Goal: Information Seeking & Learning: Learn about a topic

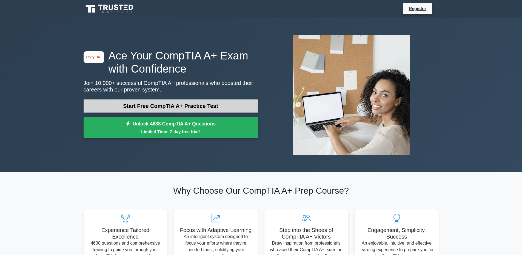
click at [190, 105] on link "Start Free CompTIA A+ Practice Test" at bounding box center [171, 105] width 174 height 13
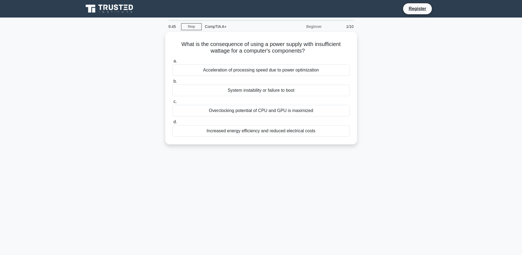
click at [386, 70] on div "What is the consequence of using a power supply with insufficient wattage for a…" at bounding box center [261, 91] width 362 height 119
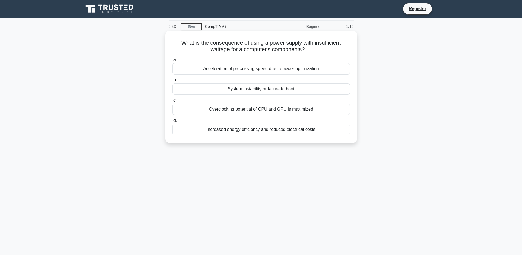
click at [256, 87] on div "System instability or failure to boot" at bounding box center [261, 89] width 178 height 12
click at [172, 82] on input "b. System instability or failure to boot" at bounding box center [172, 80] width 0 height 4
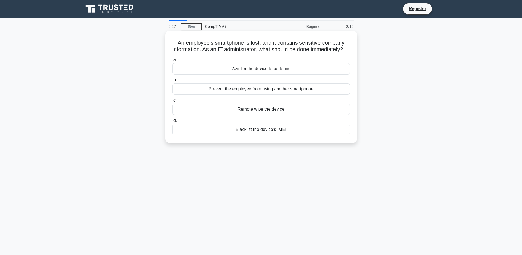
click at [255, 135] on div "Blacklist the device's IMEI" at bounding box center [261, 130] width 178 height 12
click at [172, 123] on input "d. Blacklist the device's IMEI" at bounding box center [172, 121] width 0 height 4
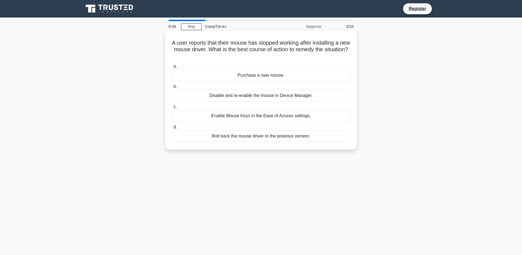
click at [294, 137] on div "Roll back the mouse driver to the previous version." at bounding box center [261, 136] width 178 height 12
click at [172, 129] on input "d. Roll back the mouse driver to the previous version." at bounding box center [172, 128] width 0 height 4
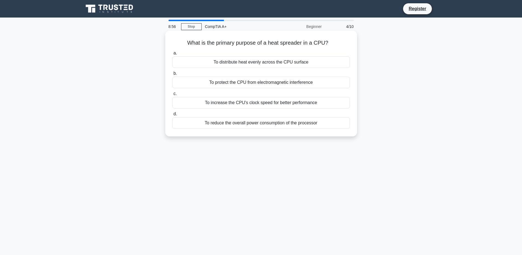
click at [320, 64] on div "To distribute heat evenly across the CPU surface" at bounding box center [261, 62] width 178 height 12
click at [172, 55] on input "a. To distribute heat evenly across the CPU surface" at bounding box center [172, 54] width 0 height 4
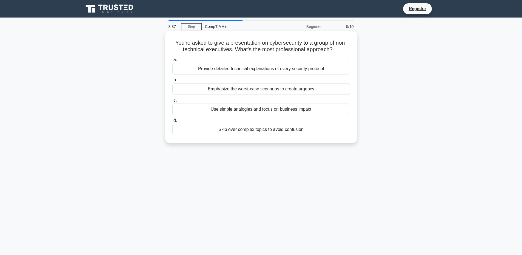
click at [262, 115] on div "Use simple analogies and focus on business impact" at bounding box center [261, 110] width 178 height 12
click at [172, 102] on input "c. Use simple analogies and focus on business impact" at bounding box center [172, 101] width 0 height 4
click at [267, 95] on div "Turn off non-essential devices" at bounding box center [261, 89] width 178 height 12
click at [172, 82] on input "b. Turn off non-essential devices" at bounding box center [172, 80] width 0 height 4
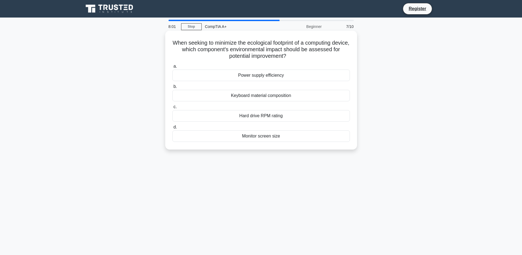
click at [257, 75] on div "Power supply efficiency" at bounding box center [261, 76] width 178 height 12
click at [172, 68] on input "a. Power supply efficiency" at bounding box center [172, 67] width 0 height 4
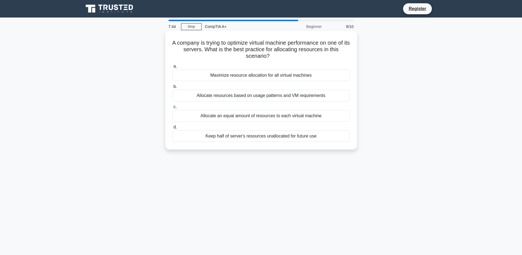
click at [309, 96] on div "Allocate resources based on usage patterns and VM requirements" at bounding box center [261, 96] width 178 height 12
click at [172, 89] on input "b. Allocate resources based on usage patterns and VM requirements" at bounding box center [172, 87] width 0 height 4
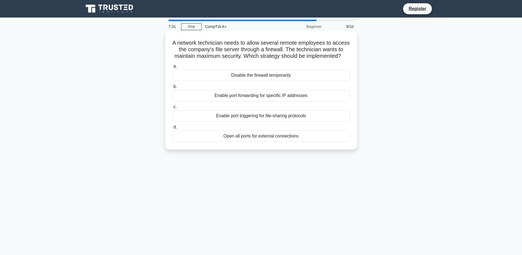
click at [308, 101] on div "Enable port forwarding for specific IP addresses" at bounding box center [261, 96] width 178 height 12
click at [172, 89] on input "b. Enable port forwarding for specific IP addresses" at bounding box center [172, 87] width 0 height 4
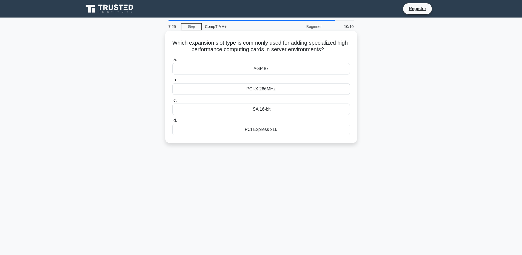
click at [306, 89] on div "PCI-X 266MHz" at bounding box center [261, 89] width 178 height 12
click at [172, 82] on input "b. PCI-X 266MHz" at bounding box center [172, 80] width 0 height 4
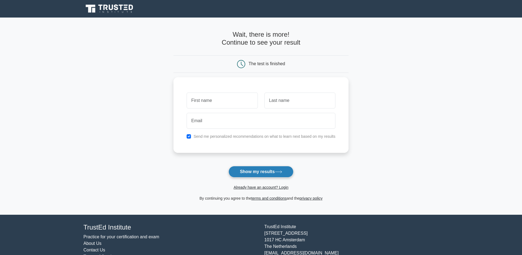
click at [263, 168] on button "Show my results" at bounding box center [261, 172] width 65 height 12
type input "shiann"
type input "KRAFT"
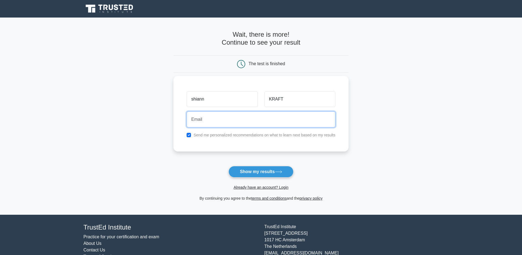
click at [227, 119] on input "email" at bounding box center [261, 120] width 149 height 16
type input "SHIANNKRAFT@GMAIL.COM"
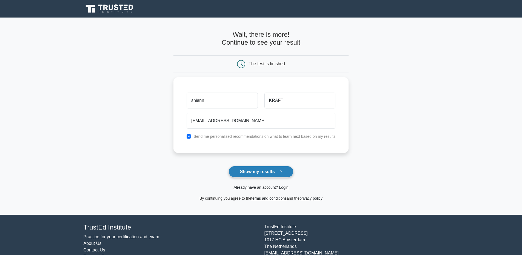
click at [256, 168] on button "Show my results" at bounding box center [261, 172] width 65 height 12
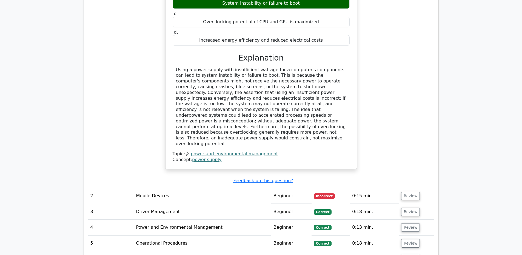
scroll to position [583, 0]
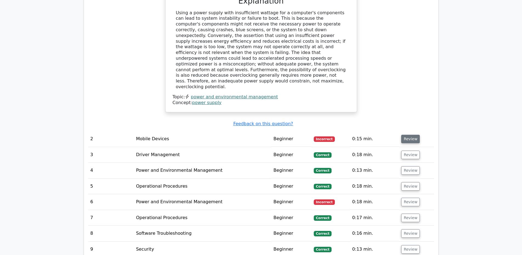
click at [410, 136] on button "Review" at bounding box center [410, 139] width 19 height 8
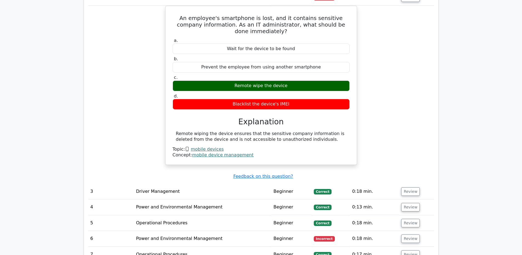
scroll to position [781, 0]
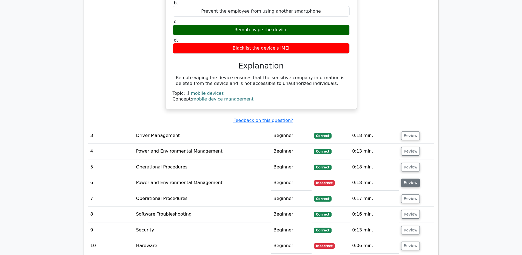
click at [407, 184] on button "Review" at bounding box center [410, 183] width 19 height 8
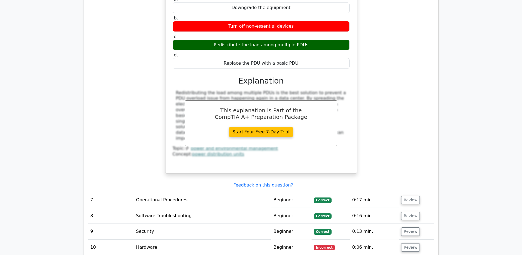
scroll to position [1034, 0]
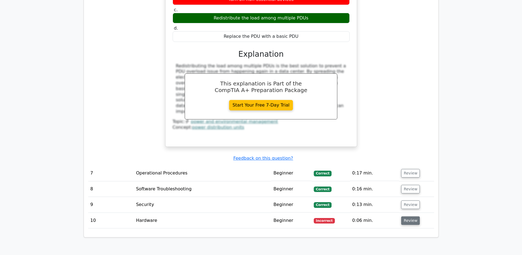
click at [411, 222] on button "Review" at bounding box center [410, 221] width 19 height 8
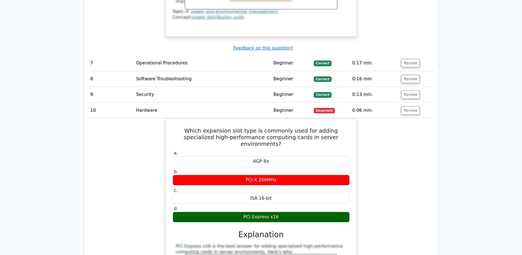
scroll to position [1182, 0]
